Goal: Task Accomplishment & Management: Manage account settings

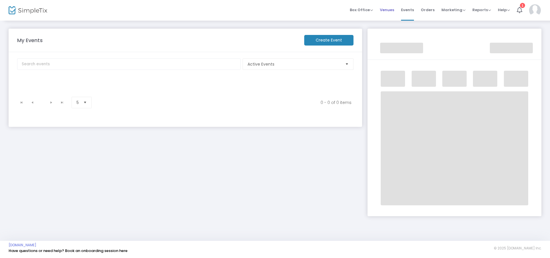
click at [384, 9] on span "Venues" at bounding box center [387, 10] width 14 height 15
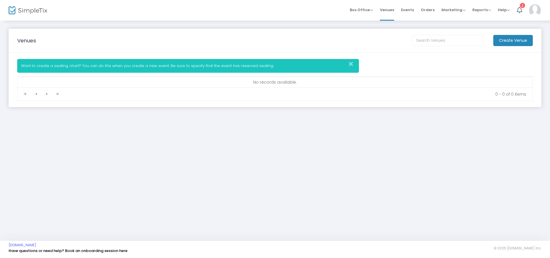
click at [538, 13] on img at bounding box center [535, 10] width 12 height 12
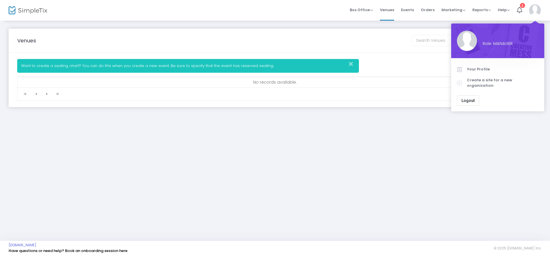
click at [468, 97] on button "Logout" at bounding box center [468, 100] width 22 height 10
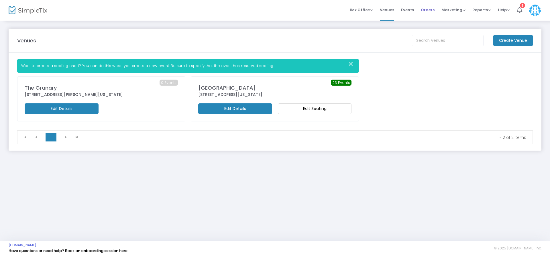
click at [420, 12] on li "Orders" at bounding box center [427, 10] width 21 height 21
click at [426, 9] on span "Orders" at bounding box center [428, 10] width 14 height 15
